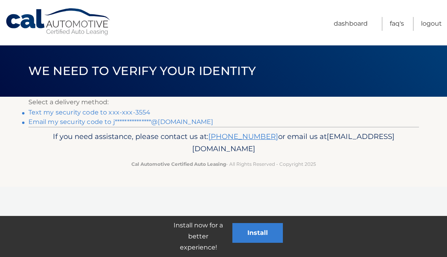
click at [114, 112] on link "Text my security code to xxx-xxx-3554" at bounding box center [89, 111] width 122 height 7
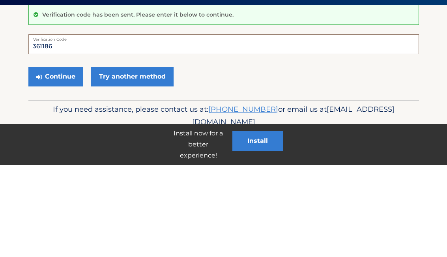
type input "361186"
click at [62, 159] on button "Continue" at bounding box center [55, 169] width 55 height 20
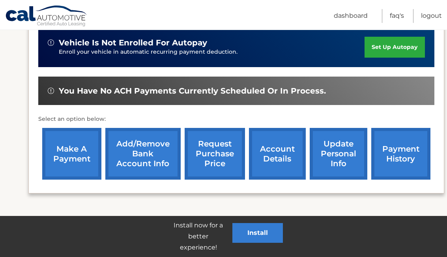
scroll to position [199, 0]
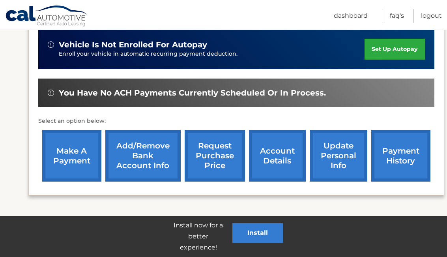
click at [83, 168] on link "make a payment" at bounding box center [71, 156] width 59 height 52
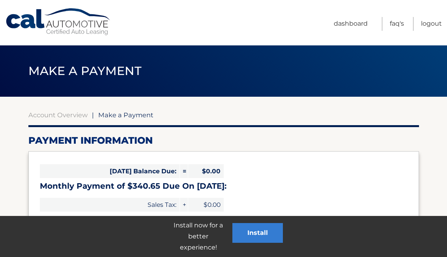
select select "YTc0OWMzOTctYTUxMy00NzI5LWEwYTYtNzE3MDZhNmYxYmNk"
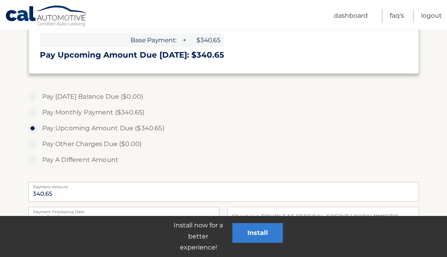
scroll to position [220, 0]
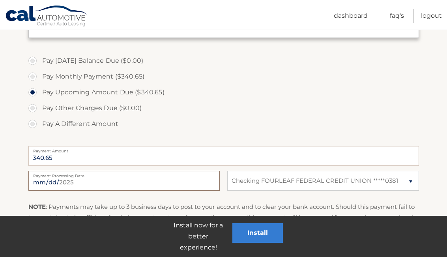
click at [183, 185] on input "[DATE]" at bounding box center [123, 181] width 191 height 20
type input "[DATE]"
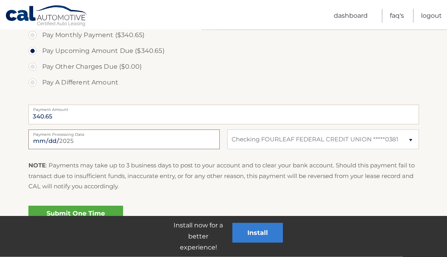
scroll to position [289, 0]
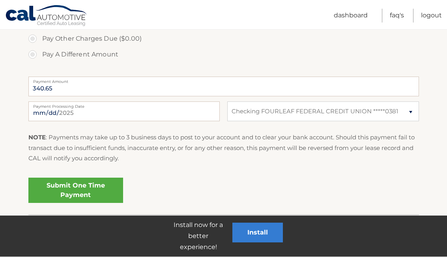
click at [105, 194] on link "Submit One Time Payment" at bounding box center [75, 190] width 95 height 25
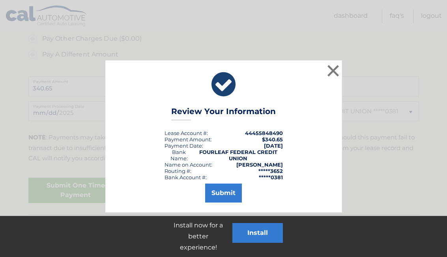
click at [230, 200] on button "Submit" at bounding box center [223, 192] width 37 height 19
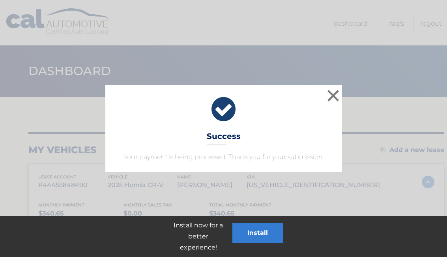
click at [332, 95] on button "×" at bounding box center [333, 96] width 16 height 16
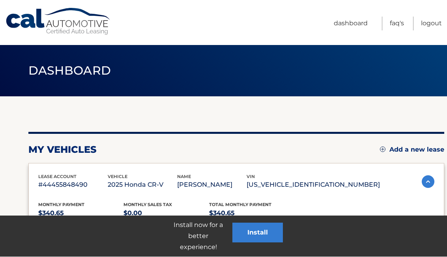
scroll to position [0, 0]
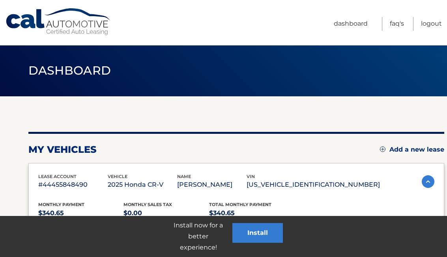
click at [432, 22] on link "Logout" at bounding box center [431, 24] width 21 height 14
